Goal: Complete application form

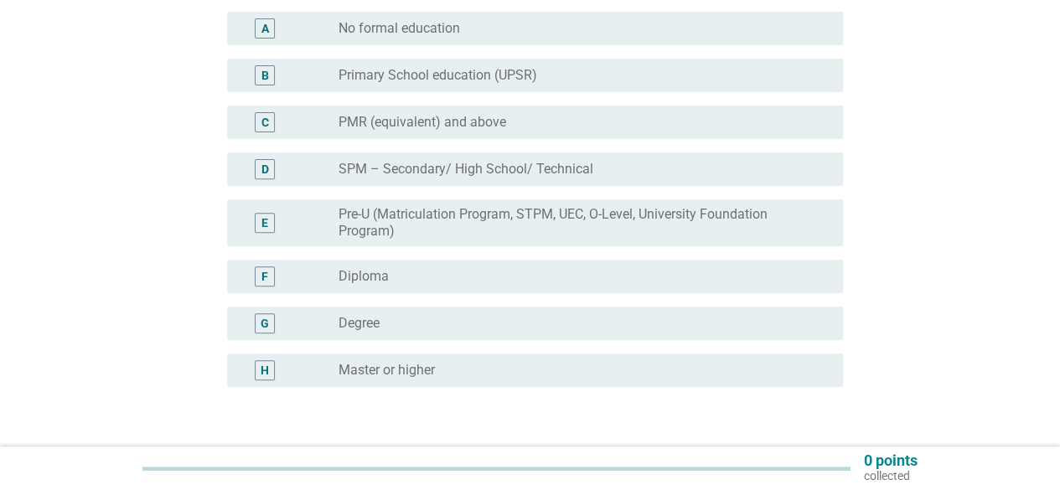
scroll to position [251, 0]
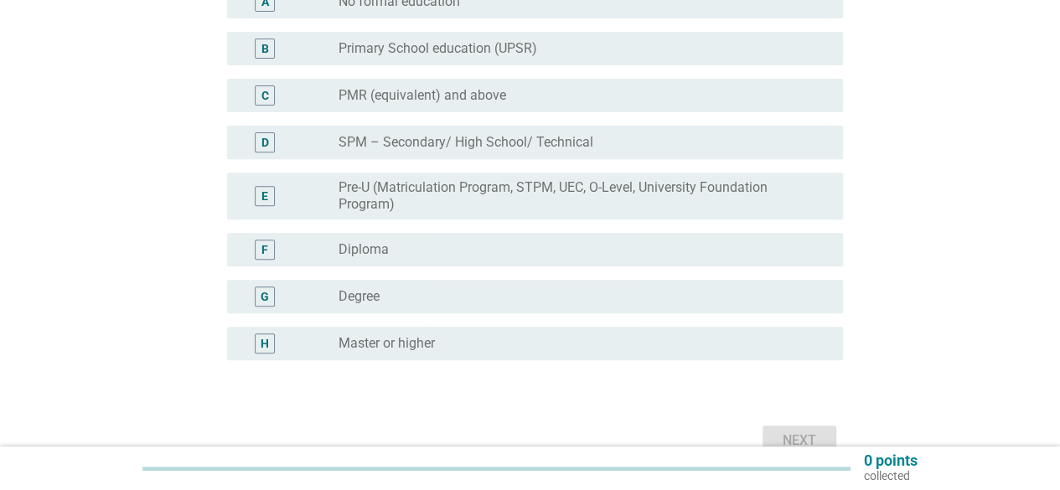
click at [402, 300] on div "radio_button_unchecked Degree" at bounding box center [576, 296] width 477 height 17
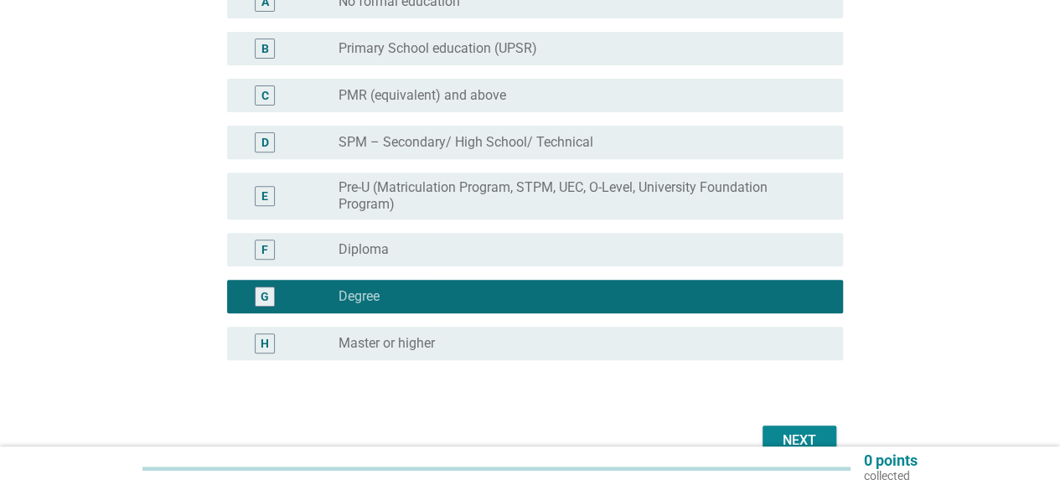
scroll to position [340, 0]
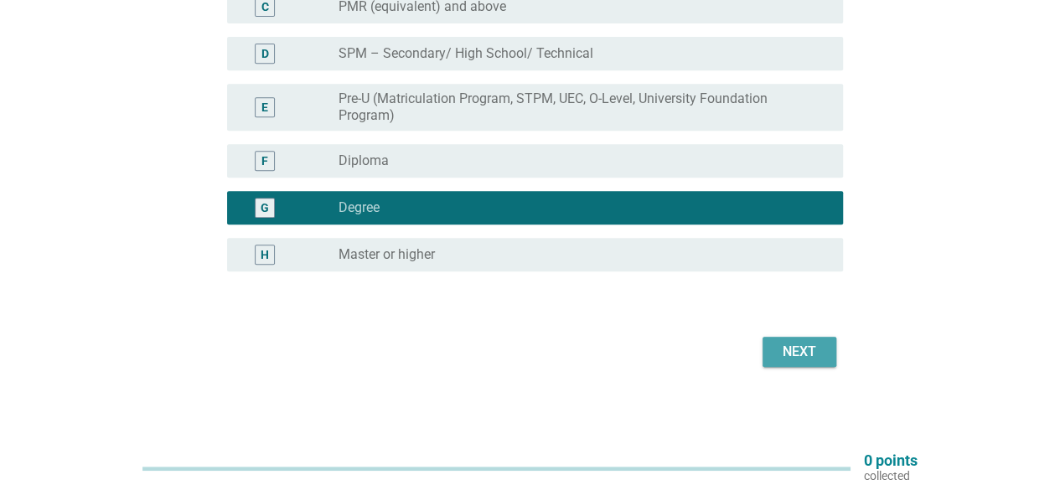
click at [797, 354] on div "Next" at bounding box center [799, 352] width 47 height 20
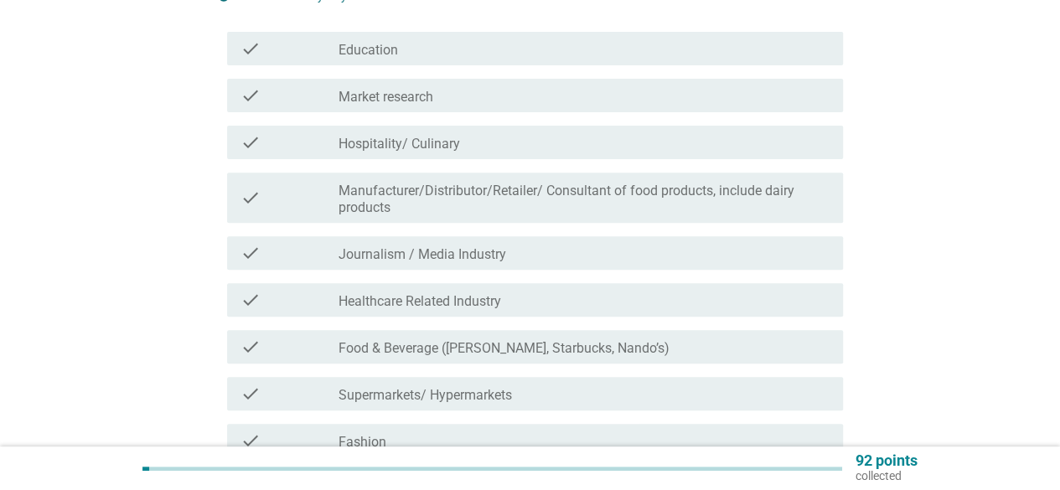
scroll to position [251, 0]
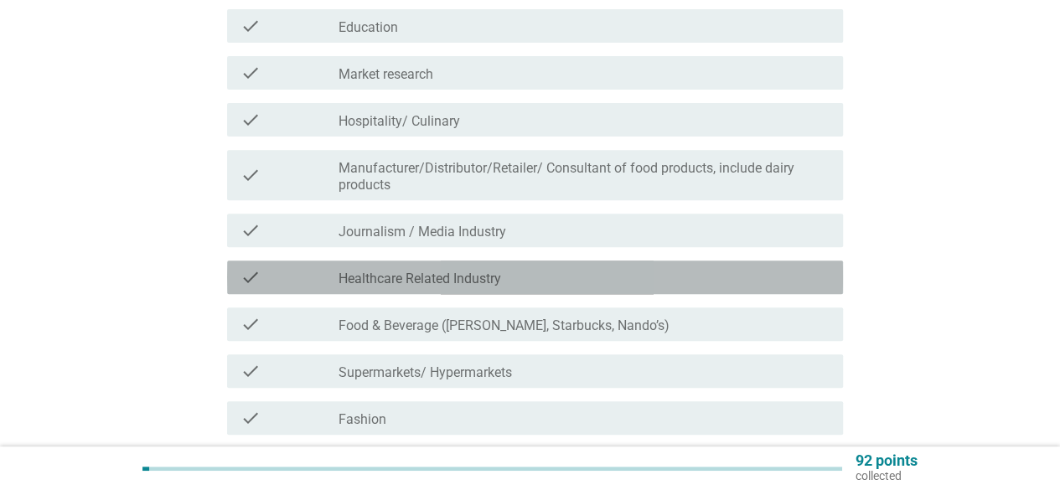
click at [436, 283] on label "Healthcare Related Industry" at bounding box center [419, 279] width 162 height 17
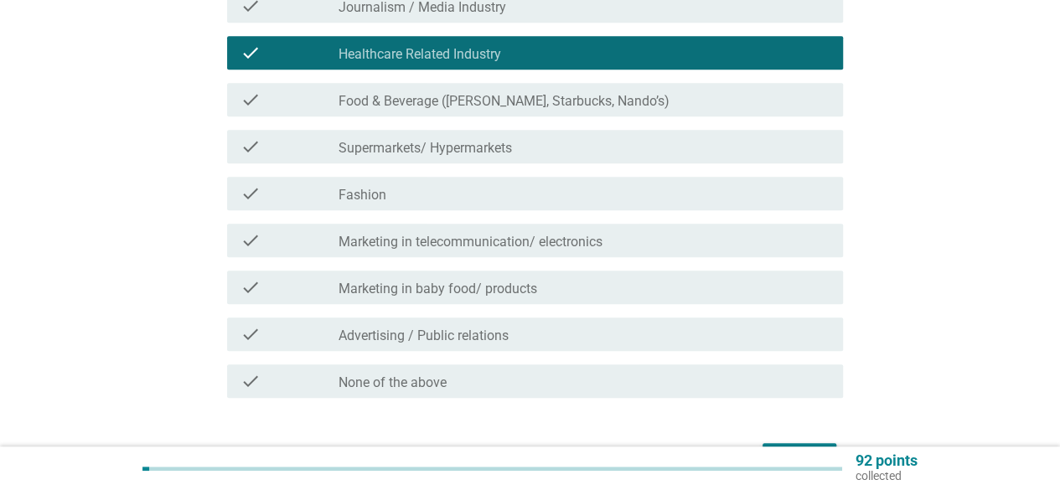
scroll to position [503, 0]
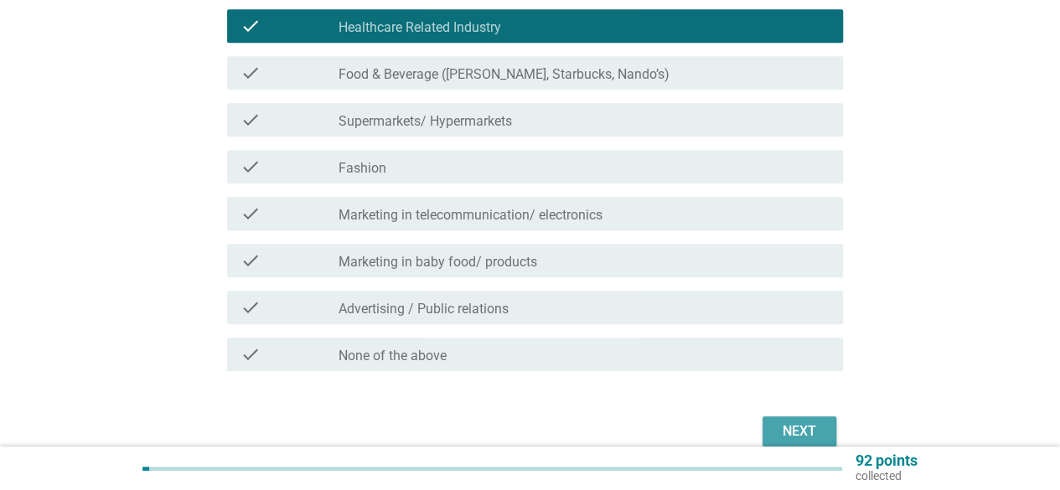
click at [787, 432] on div "Next" at bounding box center [799, 431] width 47 height 20
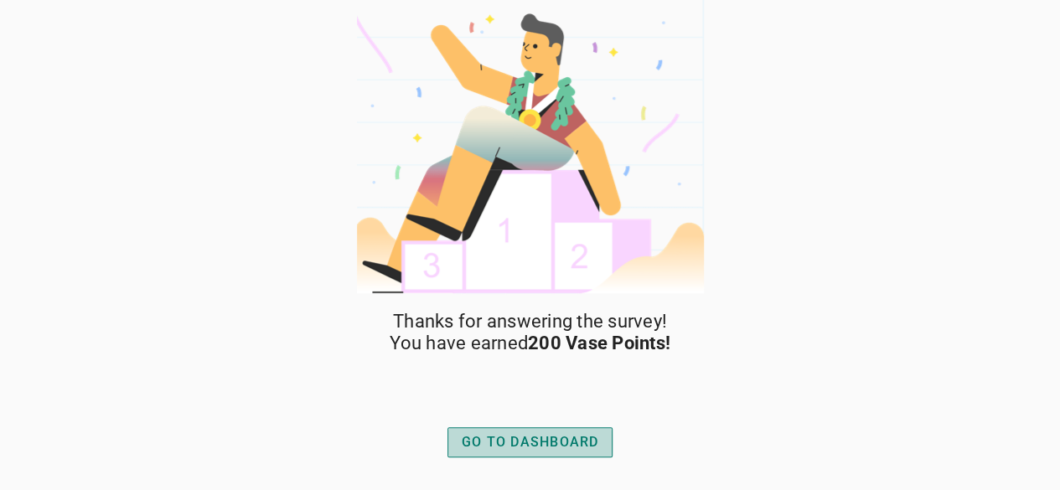
click at [549, 443] on div "GO TO DASHBOARD" at bounding box center [530, 442] width 137 height 20
